Goal: Task Accomplishment & Management: Use online tool/utility

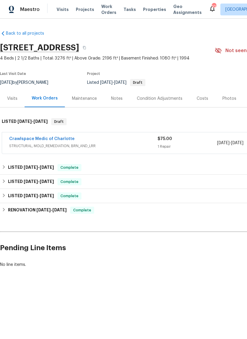
click at [57, 140] on link "Crawlspace Medic of Charlotte" at bounding box center [41, 139] width 65 height 4
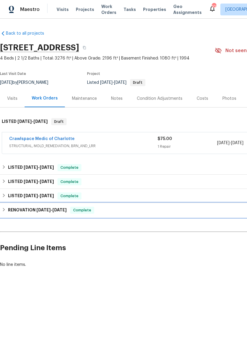
click at [7, 212] on div "RENOVATION 1/16/25 - 1/25/25 Complete" at bounding box center [167, 210] width 331 height 7
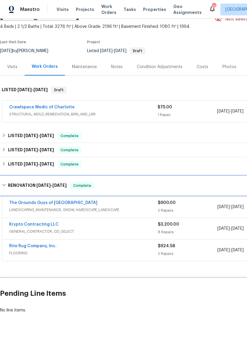
scroll to position [31, 0]
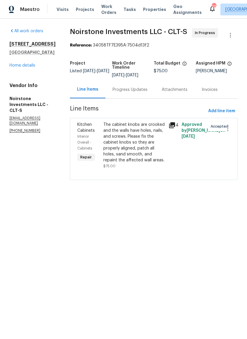
click at [173, 125] on icon at bounding box center [172, 125] width 6 height 6
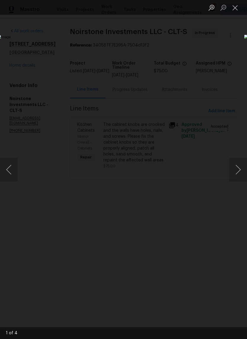
click at [240, 172] on button "Next image" at bounding box center [238, 170] width 18 height 24
click at [238, 171] on button "Next image" at bounding box center [238, 170] width 18 height 24
click at [237, 174] on button "Next image" at bounding box center [238, 170] width 18 height 24
click at [236, 176] on button "Next image" at bounding box center [238, 170] width 18 height 24
click at [235, 171] on button "Next image" at bounding box center [238, 170] width 18 height 24
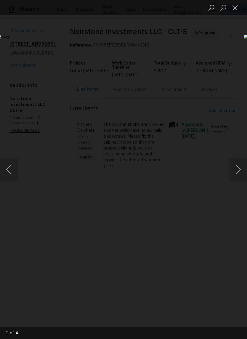
click at [235, 8] on button "Close lightbox" at bounding box center [235, 7] width 12 height 10
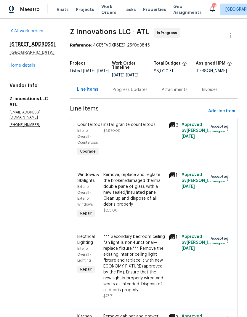
click at [125, 88] on div "Progress Updates" at bounding box center [130, 90] width 35 height 6
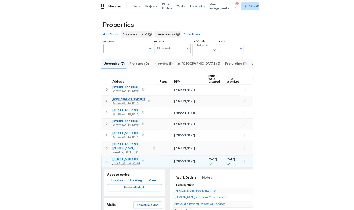
scroll to position [58, 0]
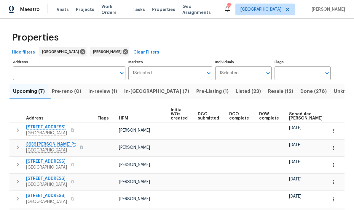
click at [296, 115] on span "Scheduled [PERSON_NAME]" at bounding box center [305, 116] width 33 height 8
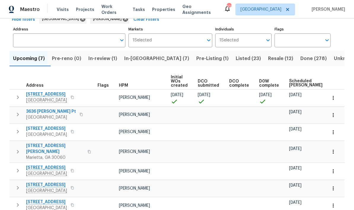
click at [17, 120] on button "button" at bounding box center [18, 115] width 12 height 12
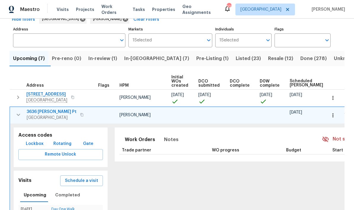
click at [19, 115] on icon "button" at bounding box center [19, 115] width 4 height 2
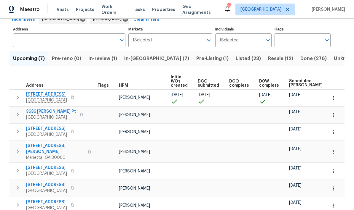
click at [347, 46] on div "Properties Hide filters Atlanta Tim Godfrey Clear Filters Address Address Marke…" at bounding box center [177, 112] width 354 height 253
